Goal: Task Accomplishment & Management: Manage account settings

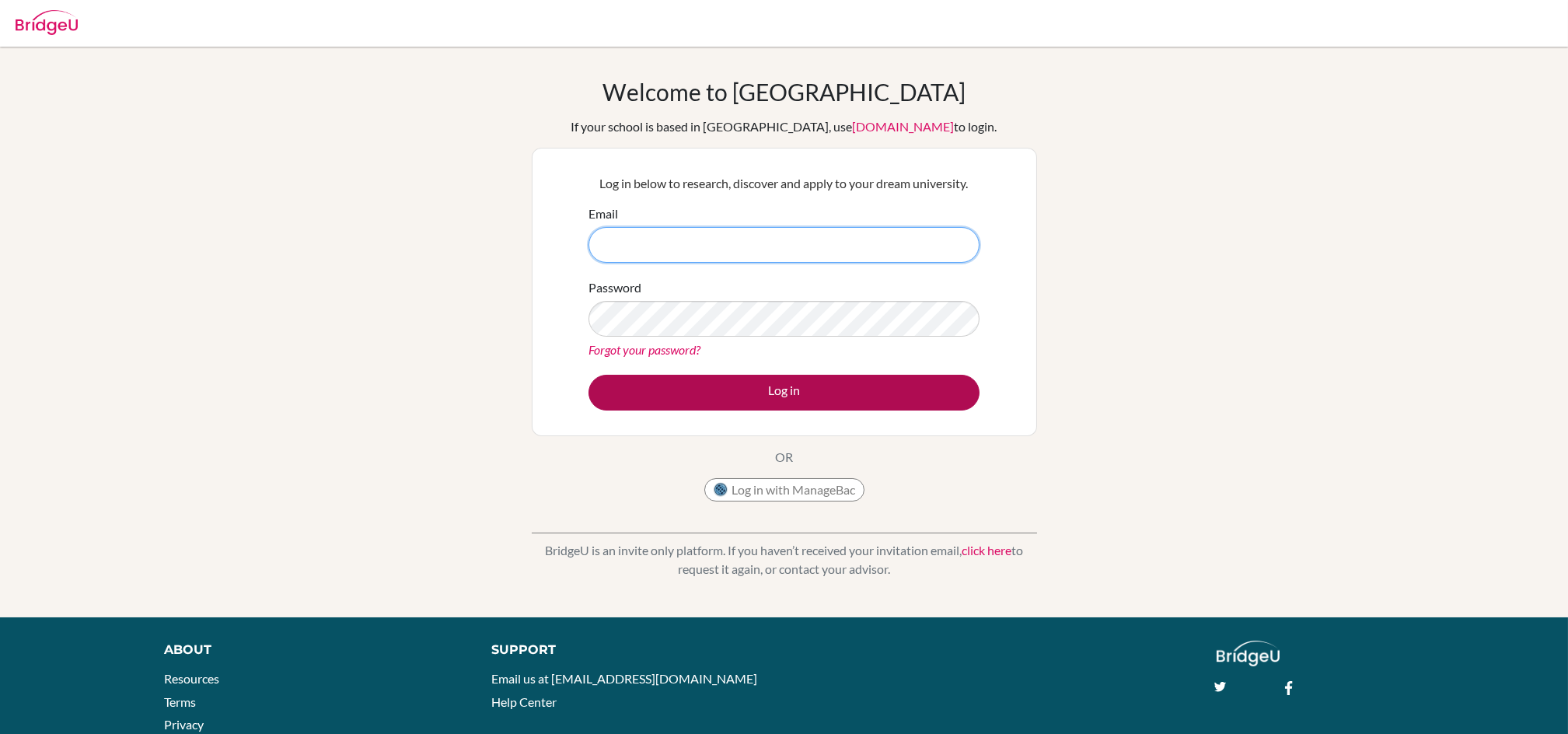
type input "[EMAIL_ADDRESS][DOMAIN_NAME]"
click at [781, 386] on button "Log in" at bounding box center [784, 393] width 391 height 36
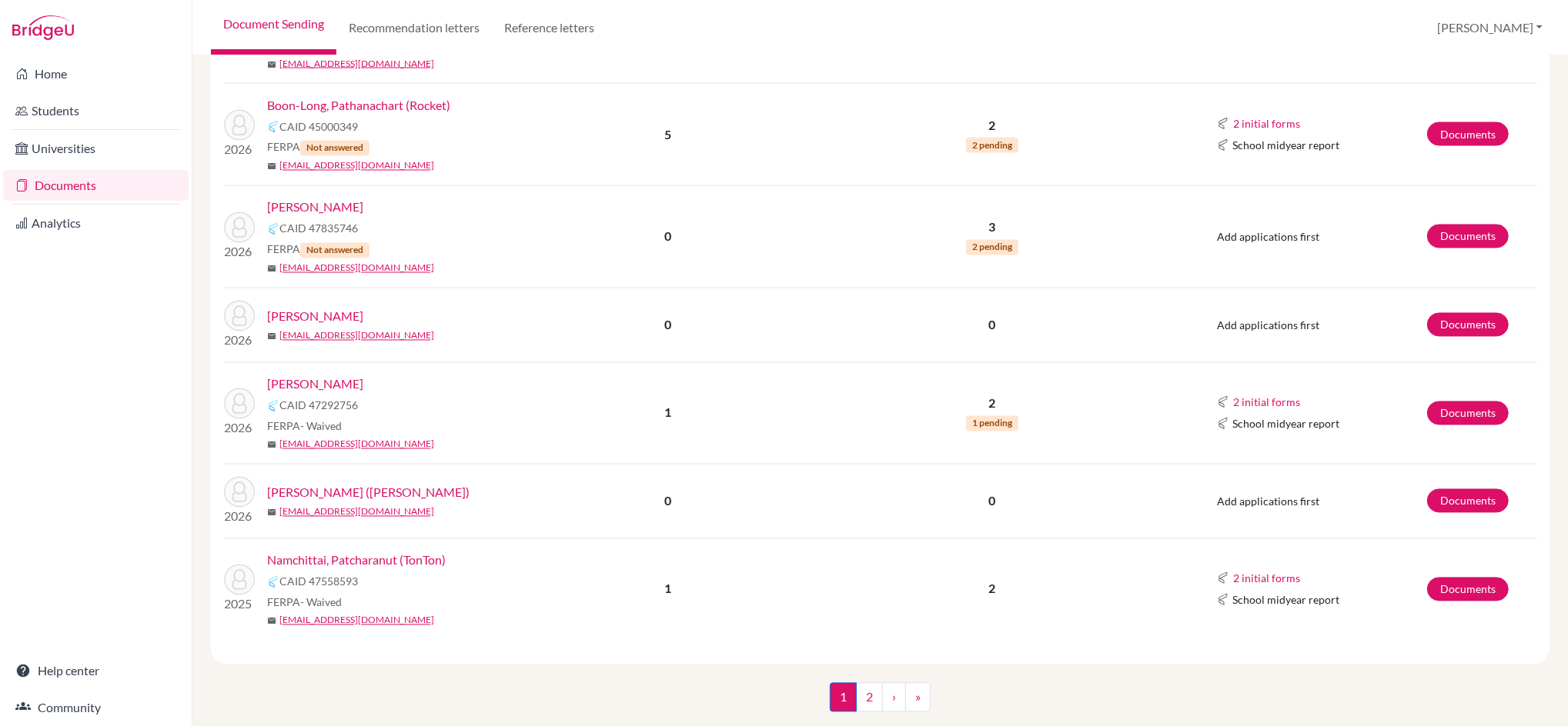
scroll to position [2256, 0]
click at [1459, 499] on link "Documents" at bounding box center [1467, 500] width 82 height 23
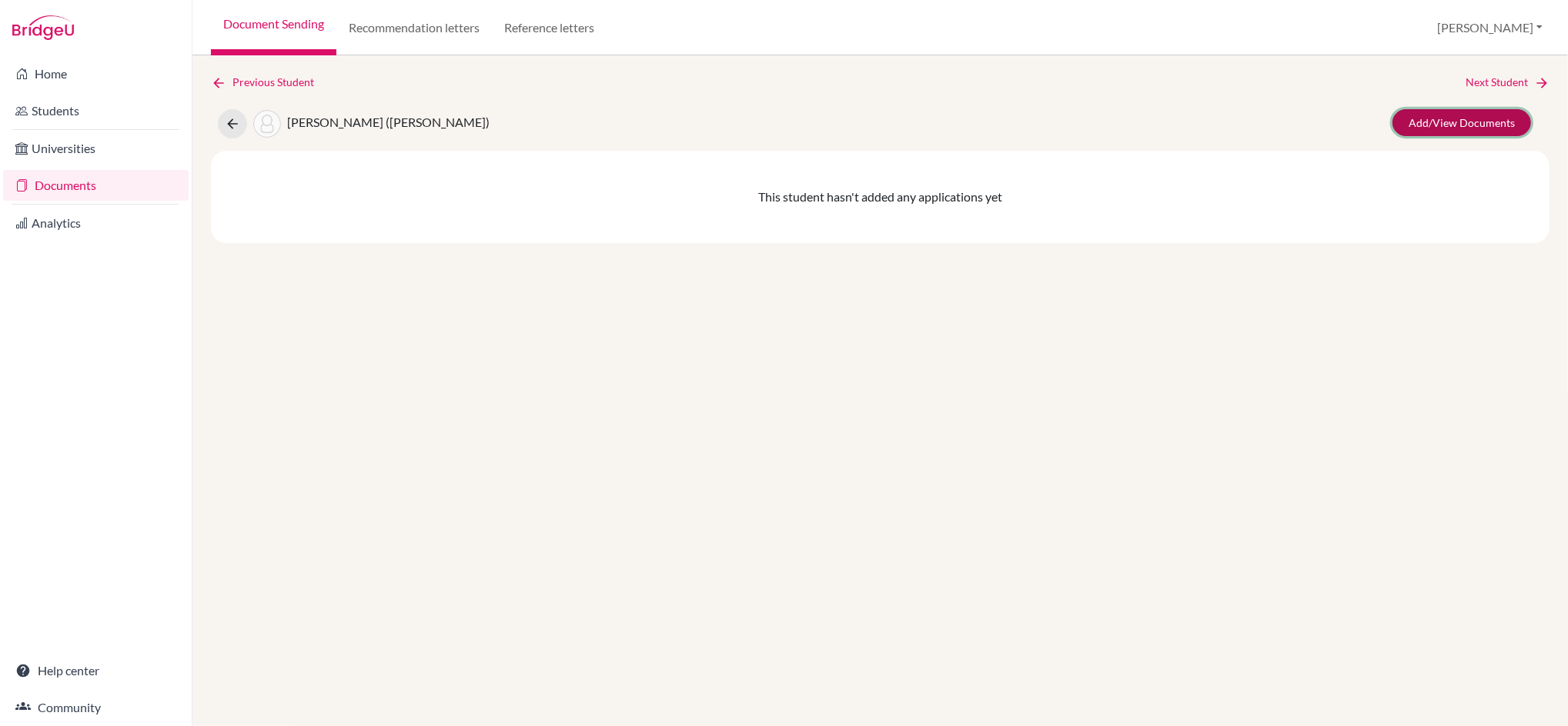
click at [1456, 114] on link "Add/View Documents" at bounding box center [1461, 122] width 139 height 27
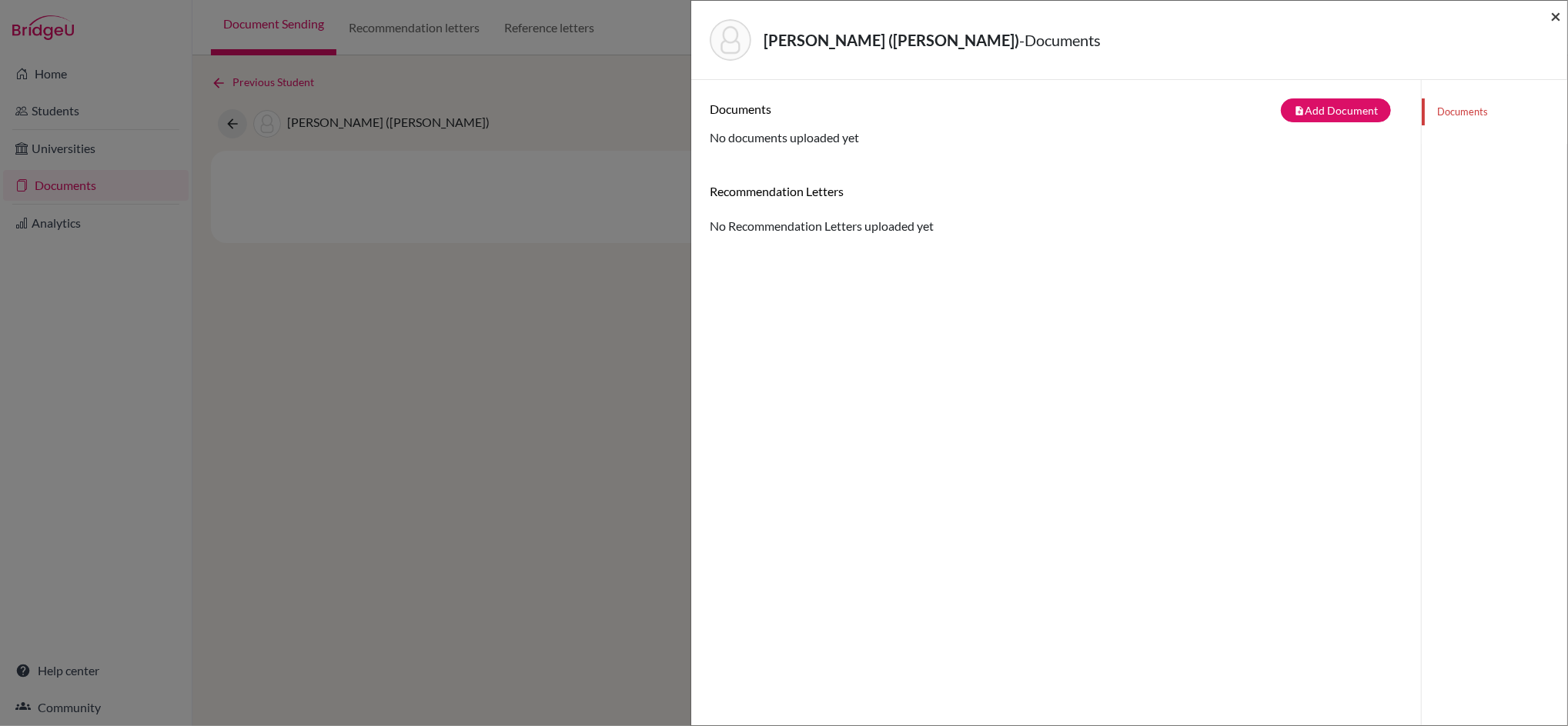
click at [1557, 15] on span "×" at bounding box center [1555, 16] width 11 height 23
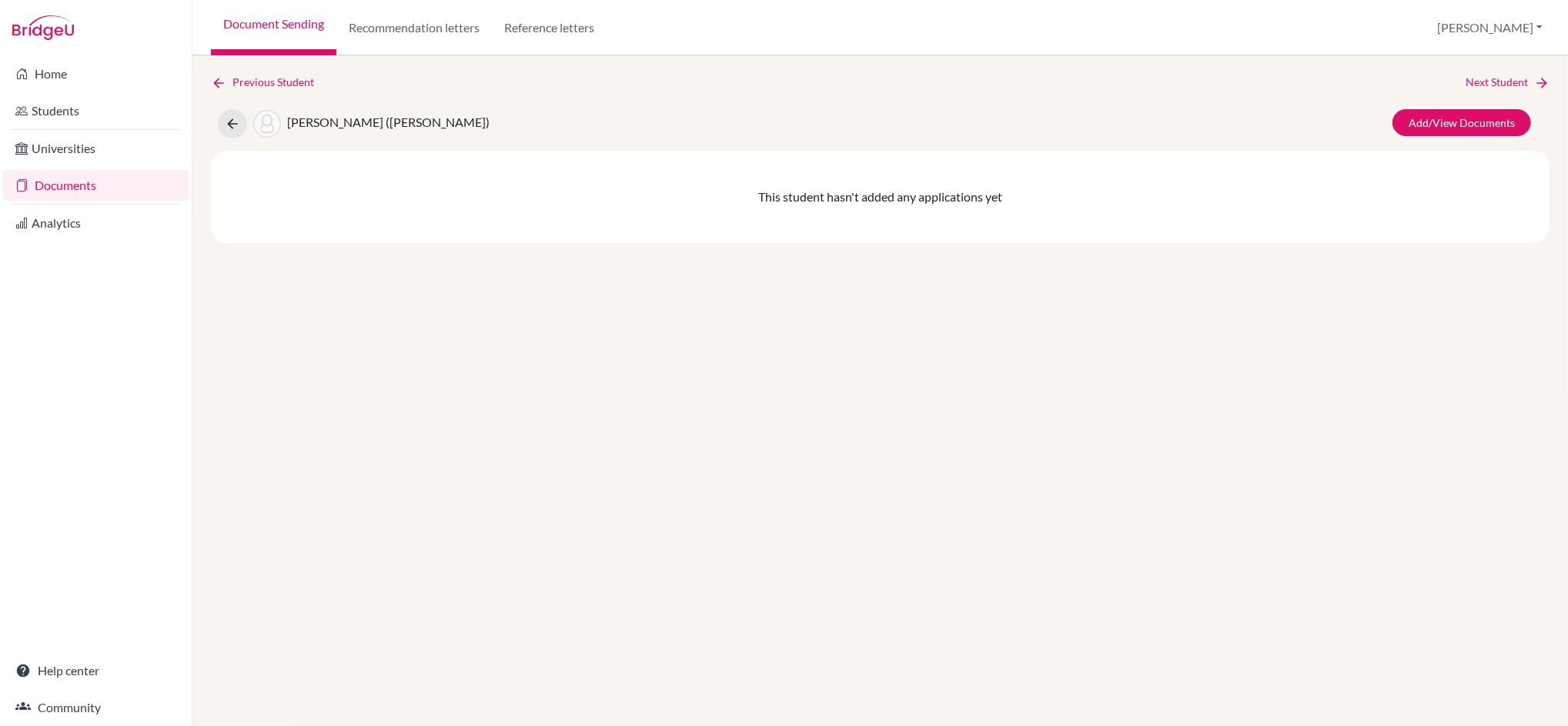
click at [86, 188] on link "Documents" at bounding box center [96, 186] width 186 height 31
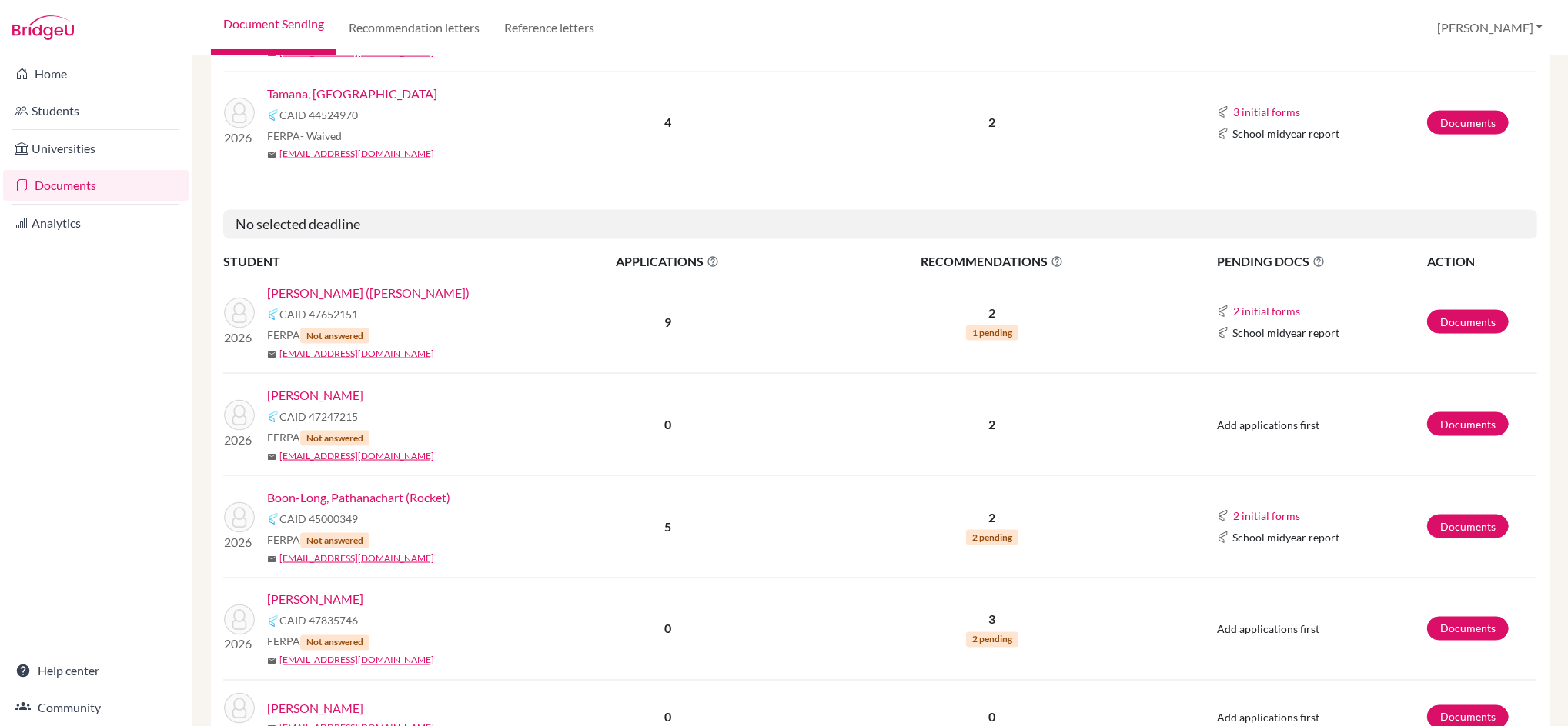
scroll to position [1846, 0]
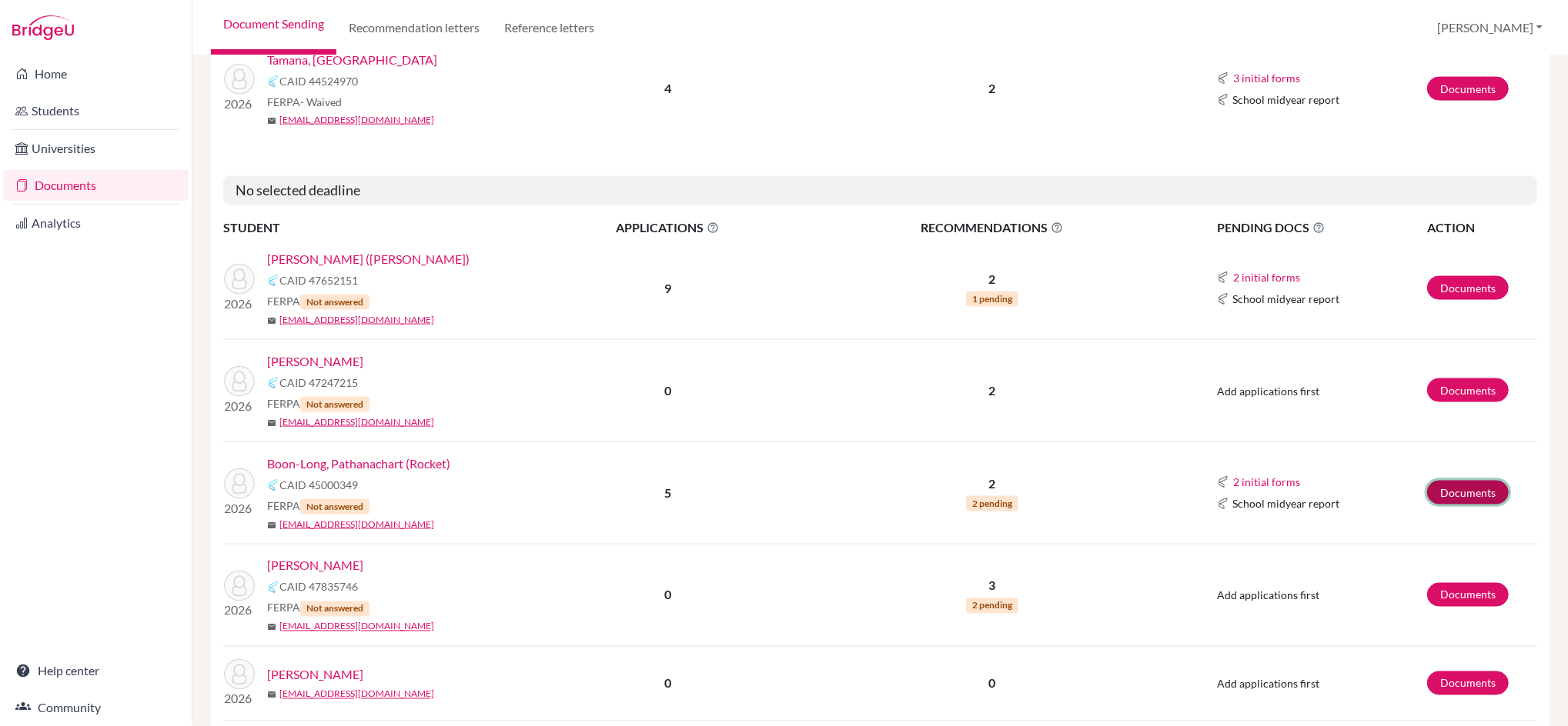
click at [1467, 484] on link "Documents" at bounding box center [1467, 492] width 82 height 23
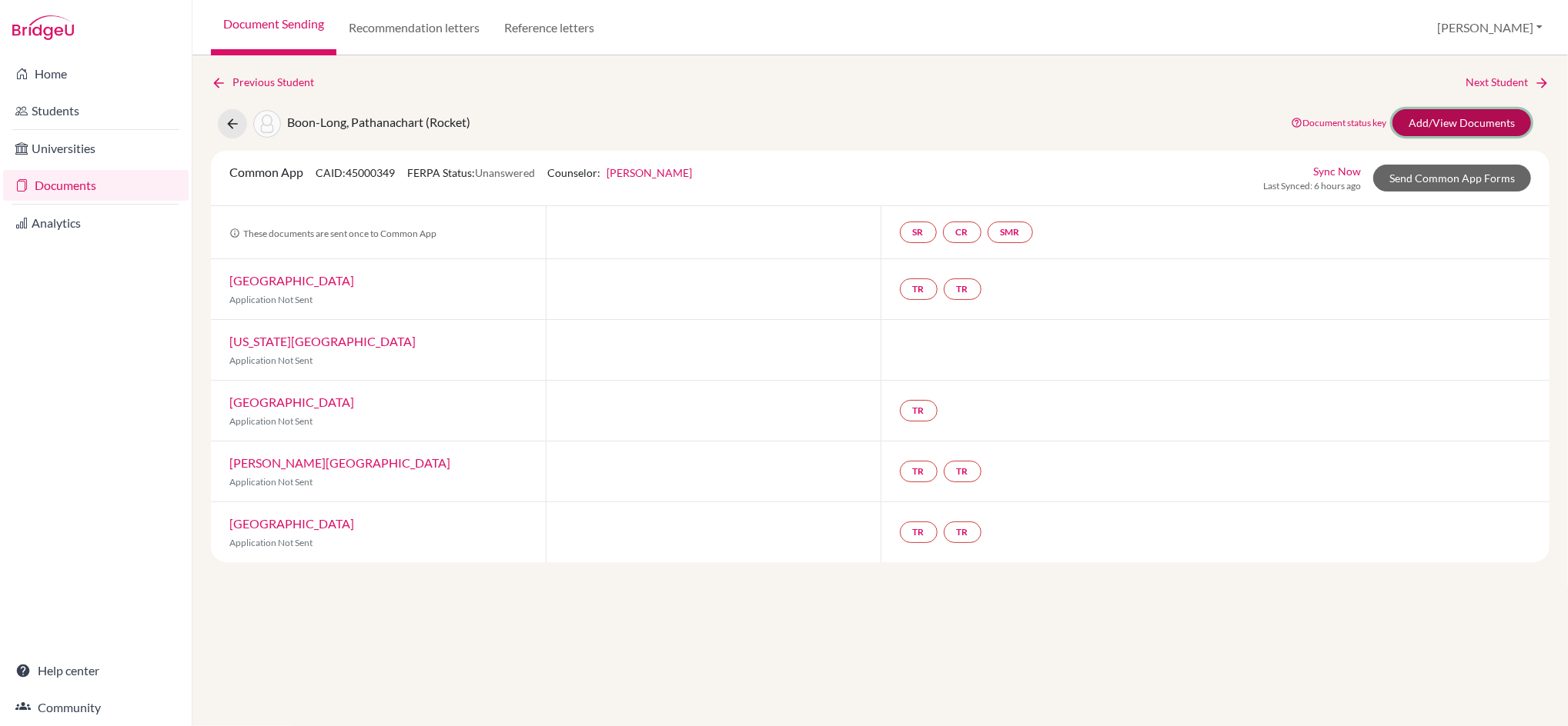
click at [1454, 112] on link "Add/View Documents" at bounding box center [1461, 122] width 139 height 27
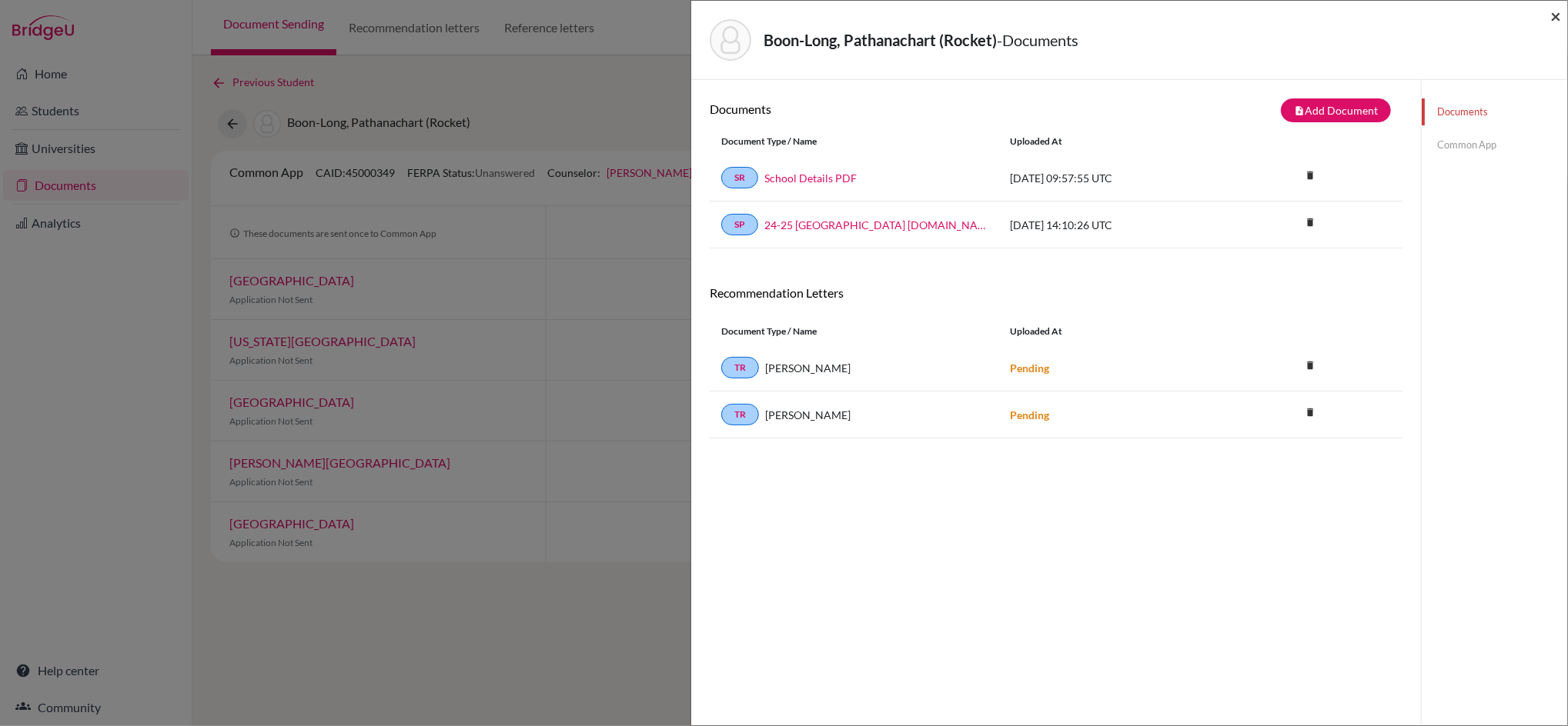
click at [1557, 15] on span "×" at bounding box center [1555, 16] width 11 height 23
